Goal: Transaction & Acquisition: Download file/media

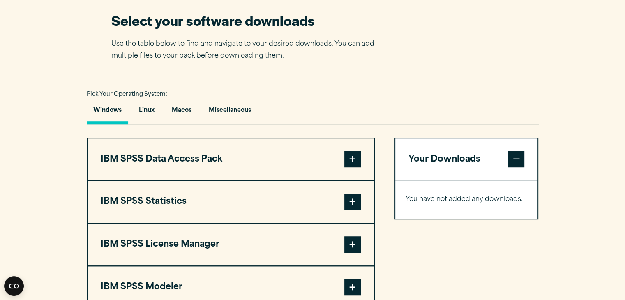
scroll to position [550, 0]
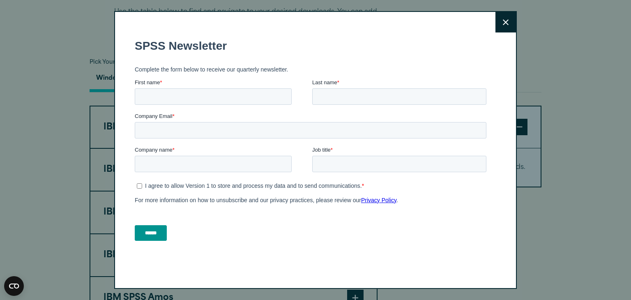
click at [500, 17] on button "Close" at bounding box center [506, 22] width 21 height 21
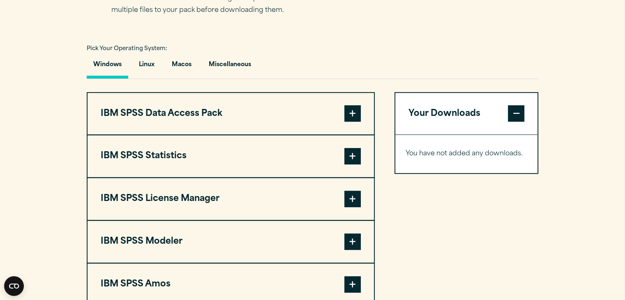
scroll to position [593, 0]
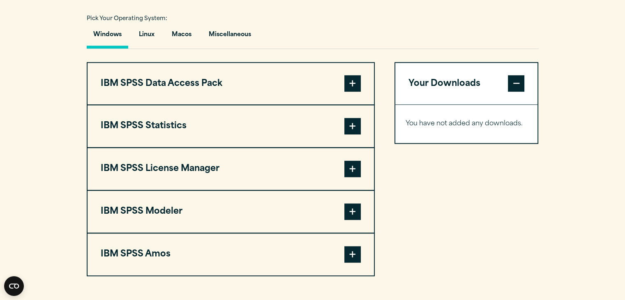
click at [291, 125] on button "IBM SPSS Statistics" at bounding box center [231, 126] width 286 height 42
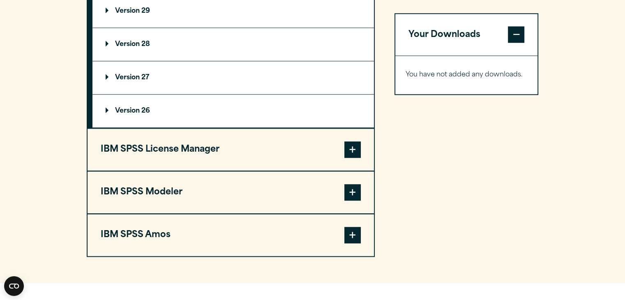
scroll to position [815, 0]
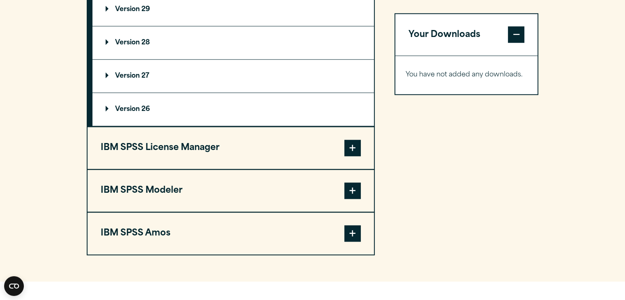
click at [314, 236] on button "IBM SPSS Amos" at bounding box center [231, 233] width 286 height 42
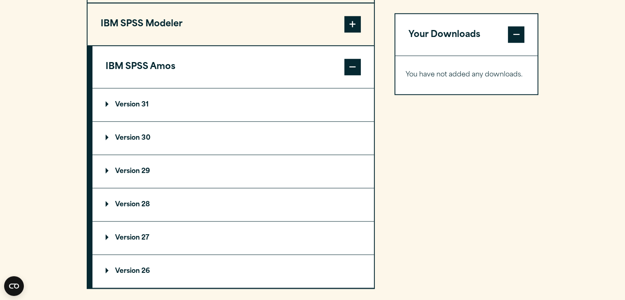
scroll to position [688, 0]
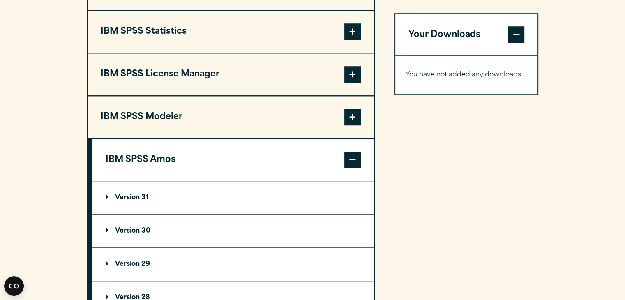
click at [342, 154] on button "IBM SPSS Amos" at bounding box center [233, 160] width 282 height 42
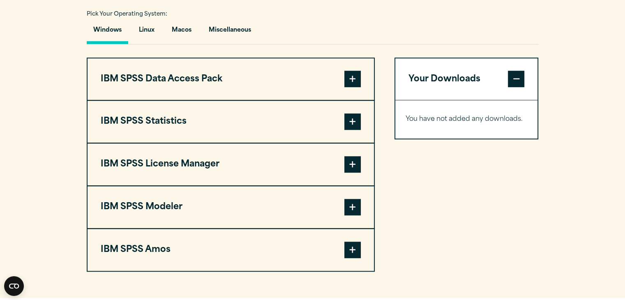
scroll to position [598, 0]
click at [251, 111] on button "IBM SPSS Statistics" at bounding box center [231, 121] width 286 height 42
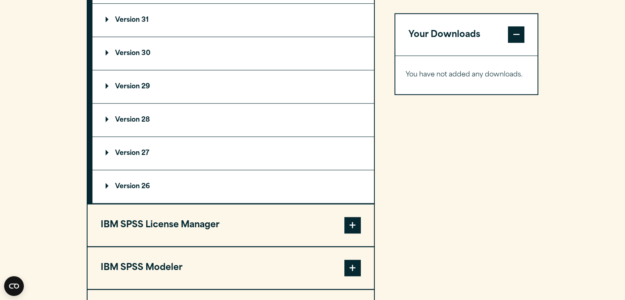
scroll to position [684, 0]
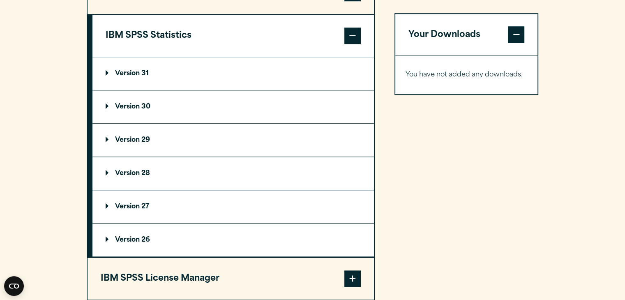
click at [132, 135] on summary "Version 29" at bounding box center [233, 140] width 282 height 33
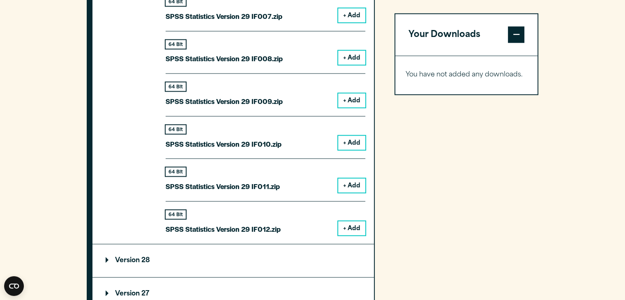
scroll to position [1239, 0]
click at [147, 265] on summary "Version 28" at bounding box center [233, 261] width 282 height 33
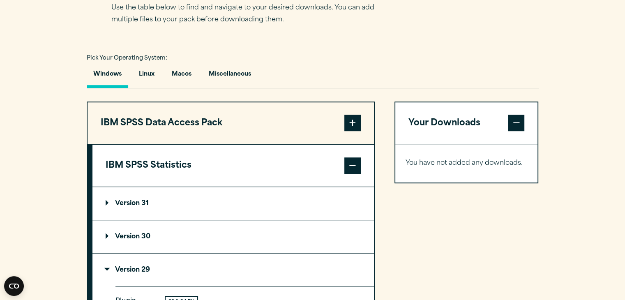
scroll to position [557, 0]
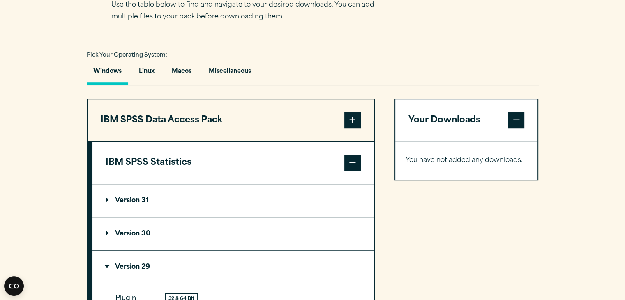
click at [350, 162] on span at bounding box center [352, 163] width 16 height 16
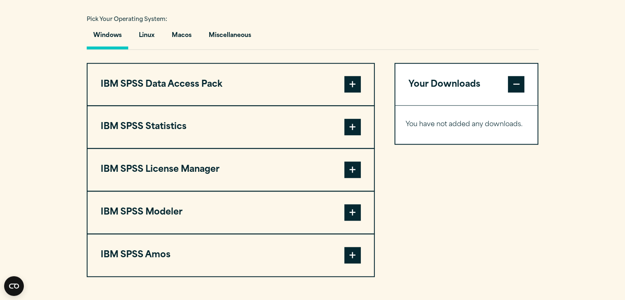
scroll to position [593, 0]
click at [214, 122] on button "IBM SPSS Statistics" at bounding box center [231, 127] width 286 height 42
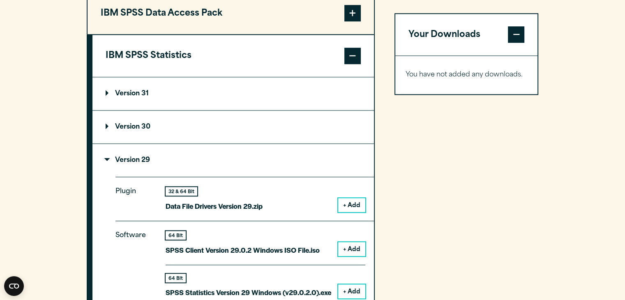
scroll to position [667, 0]
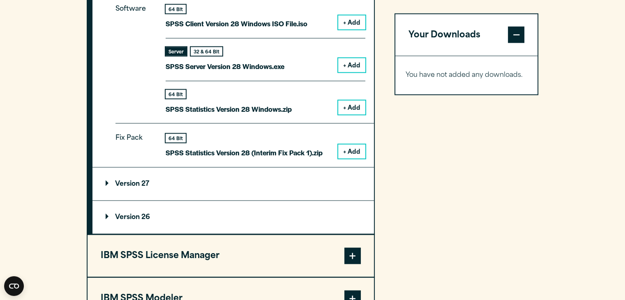
scroll to position [1566, 0]
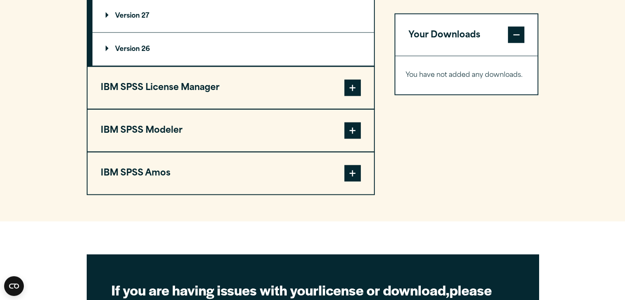
click at [242, 177] on button "IBM SPSS Amos" at bounding box center [231, 173] width 286 height 42
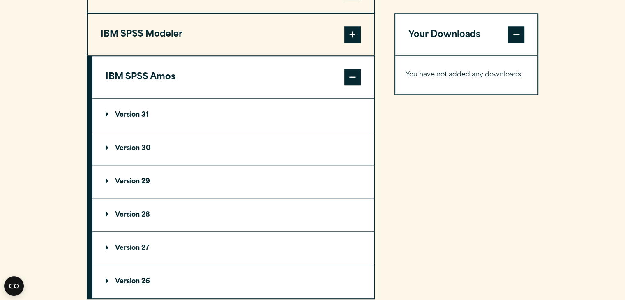
scroll to position [795, 0]
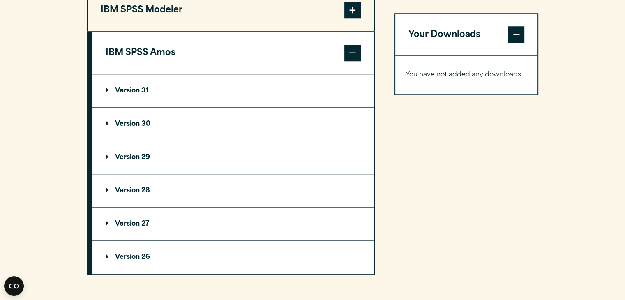
click at [122, 193] on summary "Version 28" at bounding box center [233, 190] width 282 height 33
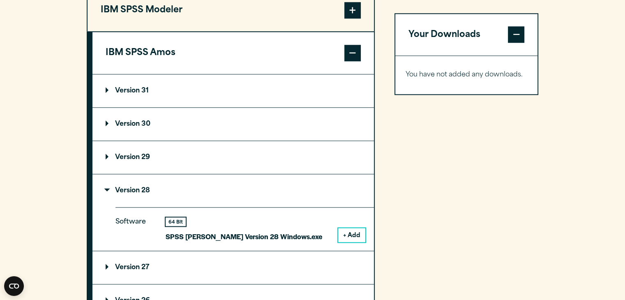
scroll to position [836, 0]
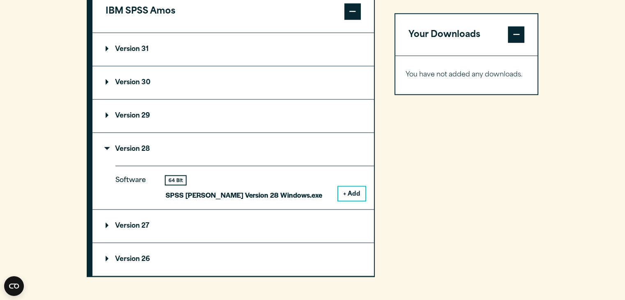
click at [354, 192] on button "+ Add" at bounding box center [351, 194] width 27 height 14
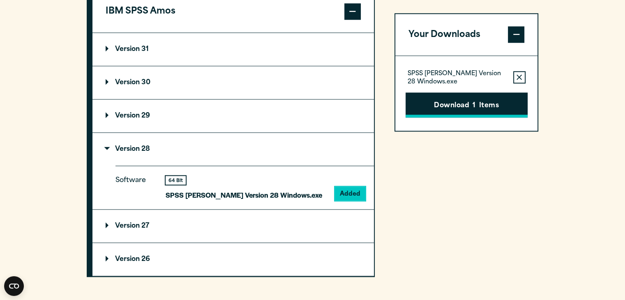
click at [471, 102] on button "Download 1 Items" at bounding box center [467, 104] width 122 height 25
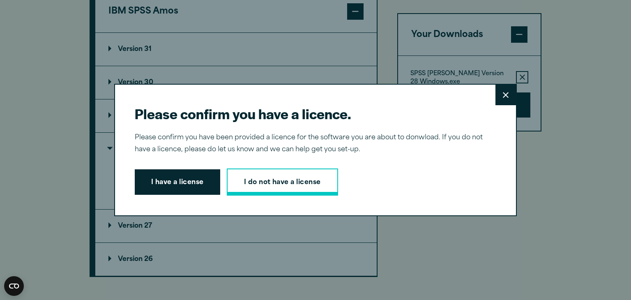
click at [256, 186] on link "I do not have a license" at bounding box center [282, 182] width 111 height 27
click at [163, 180] on button "I have a license" at bounding box center [177, 181] width 85 height 25
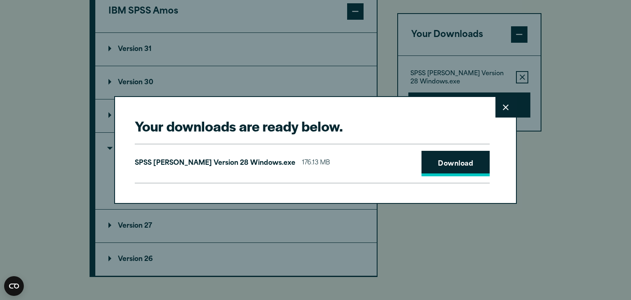
click at [428, 158] on link "Download" at bounding box center [456, 163] width 68 height 25
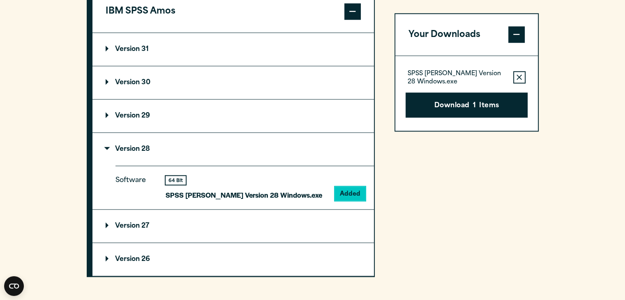
click at [573, 125] on div "Your downloads are ready below. Close SPSS [PERSON_NAME] Version 28 Windows.exe…" at bounding box center [312, 150] width 625 height 300
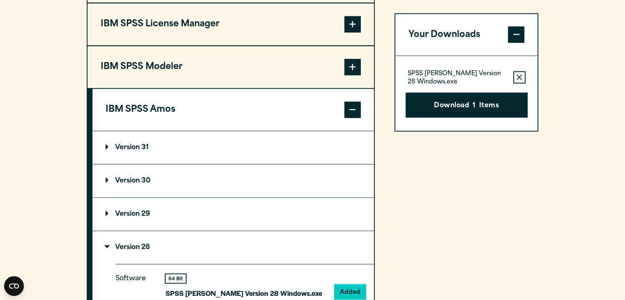
scroll to position [738, 0]
click at [490, 102] on button "Download 1 Items" at bounding box center [467, 104] width 122 height 25
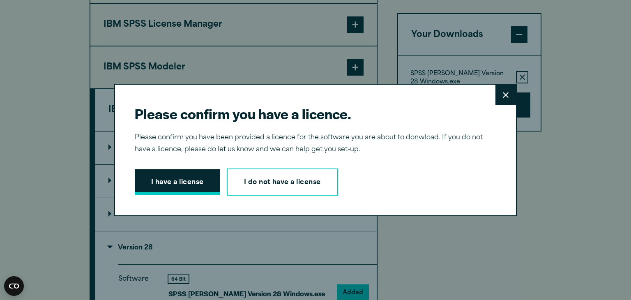
click at [159, 180] on button "I have a license" at bounding box center [177, 181] width 85 height 25
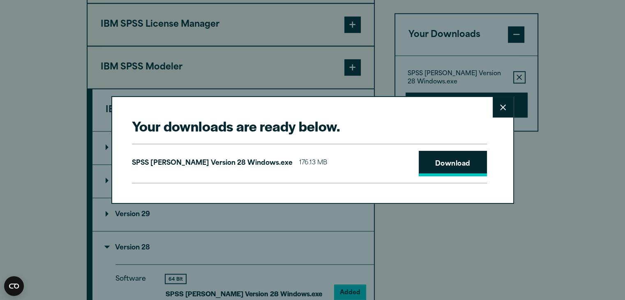
click at [448, 161] on link "Download" at bounding box center [453, 163] width 68 height 25
click at [507, 114] on button "Close" at bounding box center [503, 107] width 21 height 21
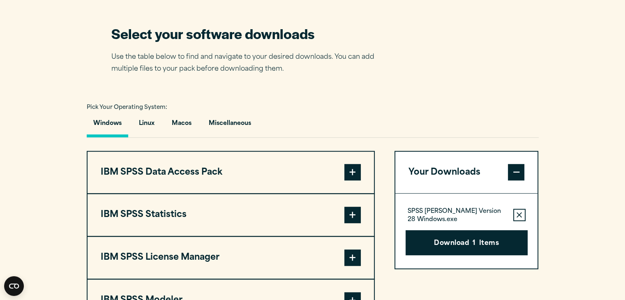
scroll to position [554, 0]
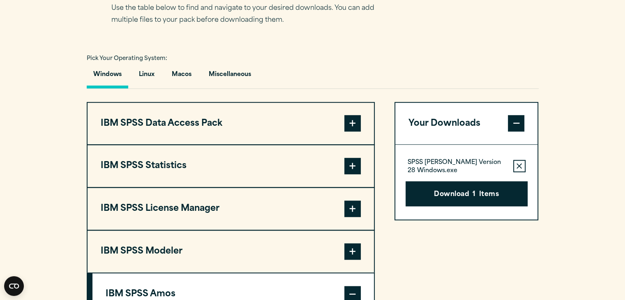
click at [353, 162] on span at bounding box center [352, 166] width 16 height 16
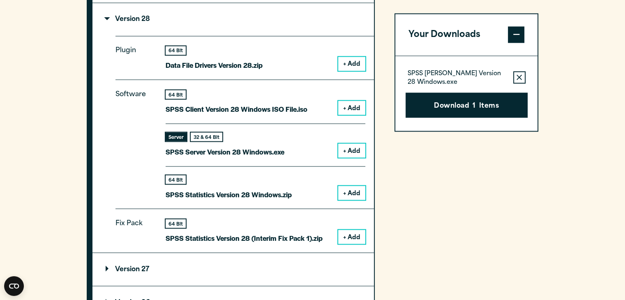
scroll to position [1678, 0]
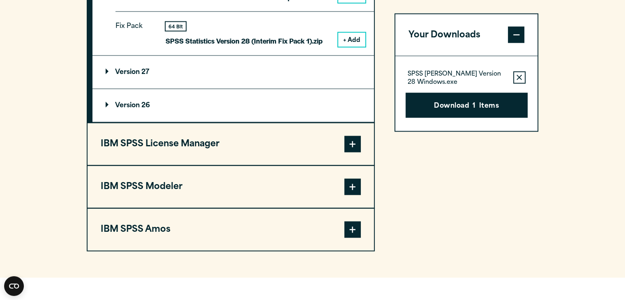
click at [209, 228] on button "IBM SPSS Amos" at bounding box center [231, 230] width 286 height 42
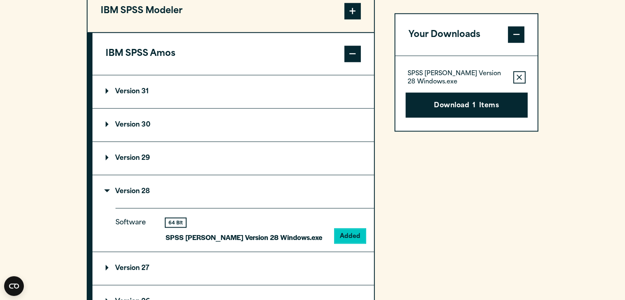
scroll to position [792, 0]
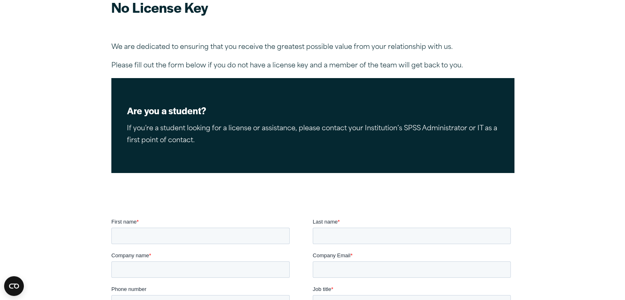
scroll to position [49, 0]
